Goal: Check status: Check status

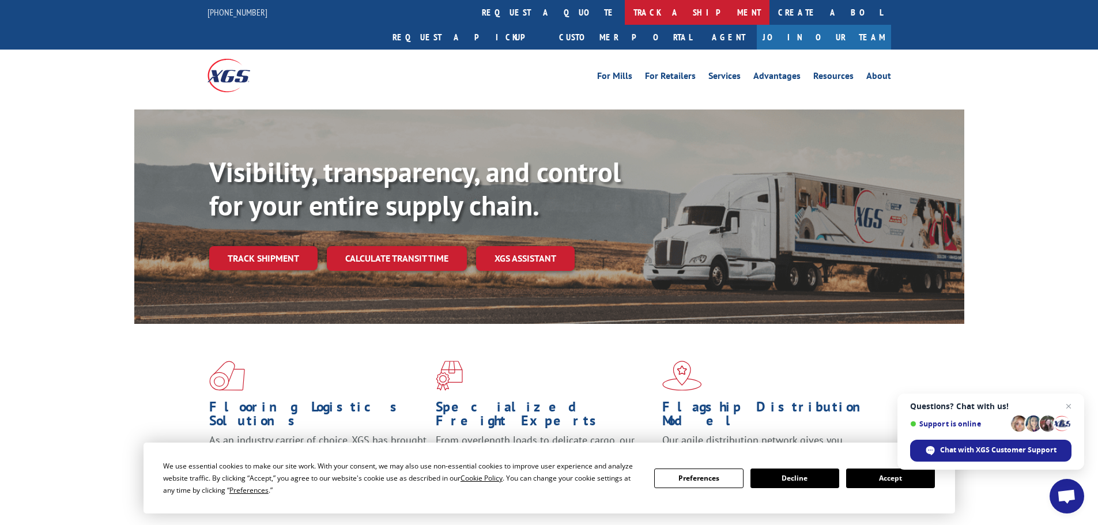
click at [625, 6] on link "track a shipment" at bounding box center [697, 12] width 145 height 25
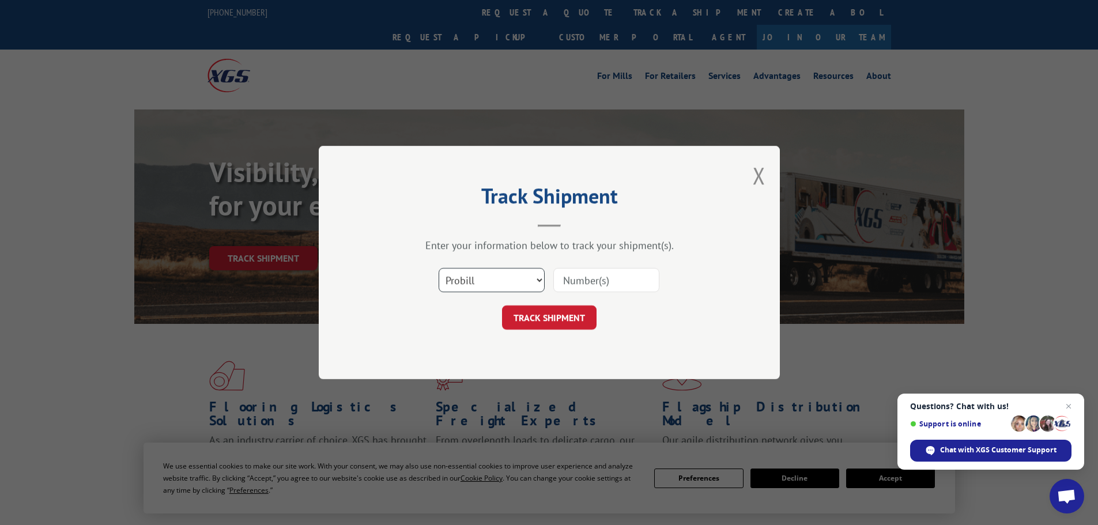
click at [513, 286] on select "Select category... Probill BOL PO" at bounding box center [491, 280] width 106 height 24
select select "bol"
click at [438, 268] on select "Select category... Probill BOL PO" at bounding box center [491, 280] width 106 height 24
paste input "6200043218"
type input "6200043218"
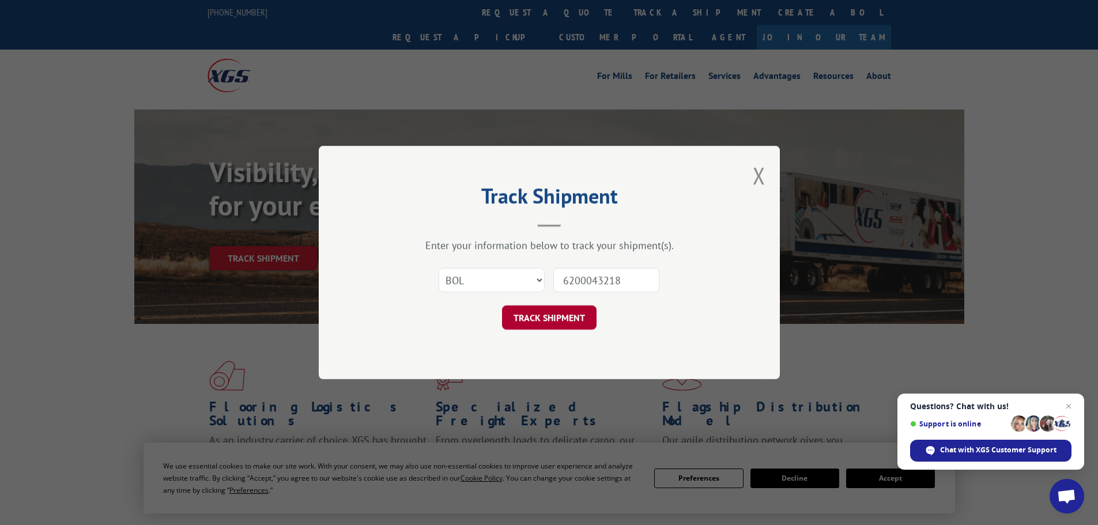
click at [561, 318] on button "TRACK SHIPMENT" at bounding box center [549, 317] width 94 height 24
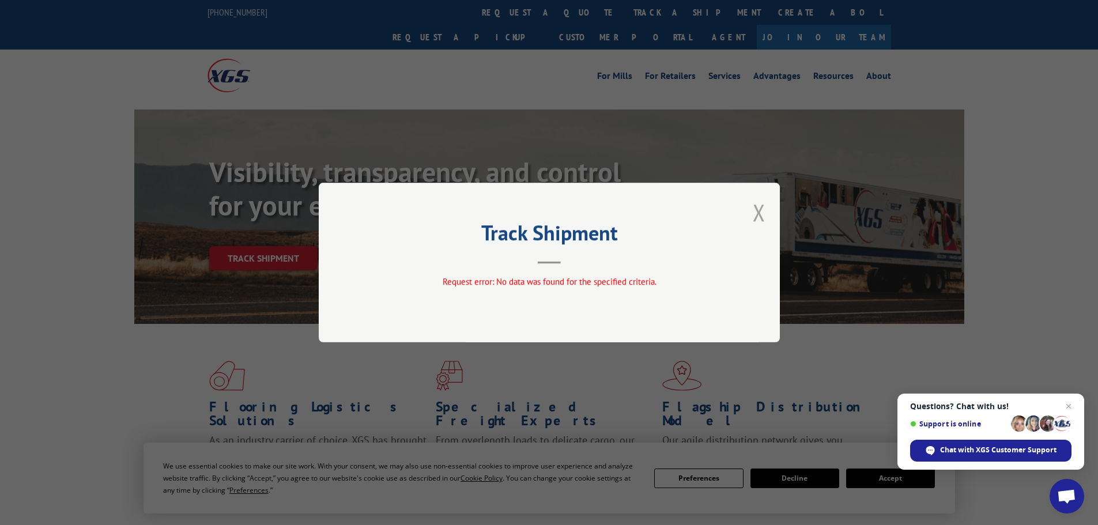
click at [756, 222] on button "Close modal" at bounding box center [758, 212] width 13 height 31
